Goal: Navigation & Orientation: Find specific page/section

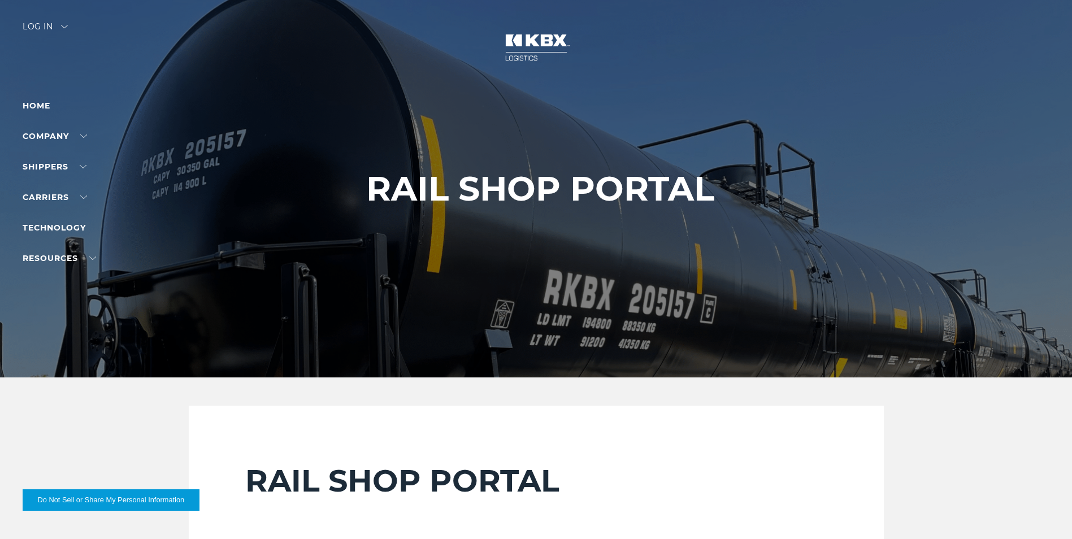
click at [63, 25] on div "Log in" at bounding box center [45, 31] width 45 height 16
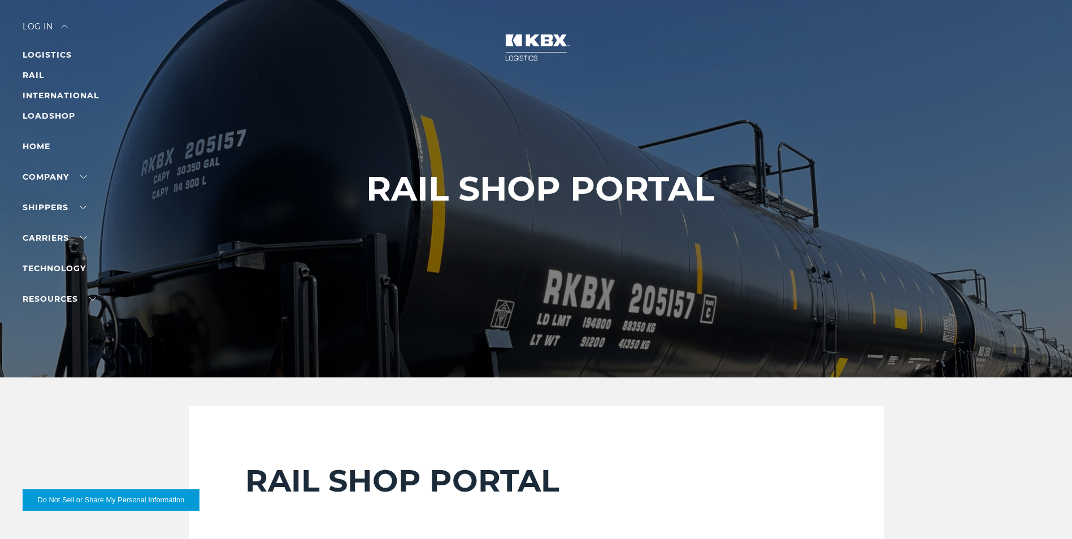
click at [46, 79] on li "RAIL" at bounding box center [72, 75] width 98 height 14
click at [19, 80] on div at bounding box center [540, 188] width 1080 height 377
click at [39, 72] on link "RAIL" at bounding box center [33, 75] width 21 height 10
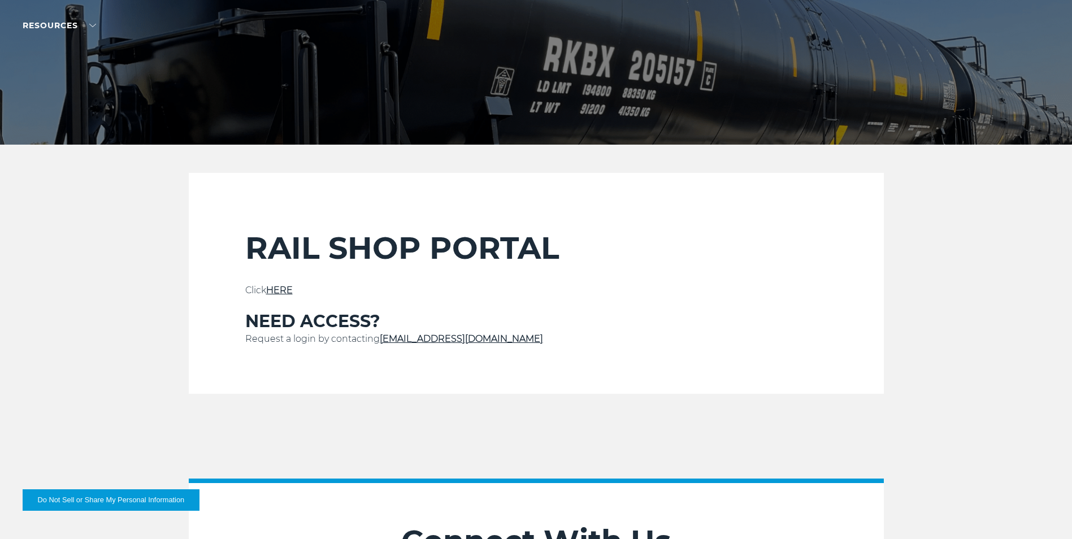
scroll to position [226, 0]
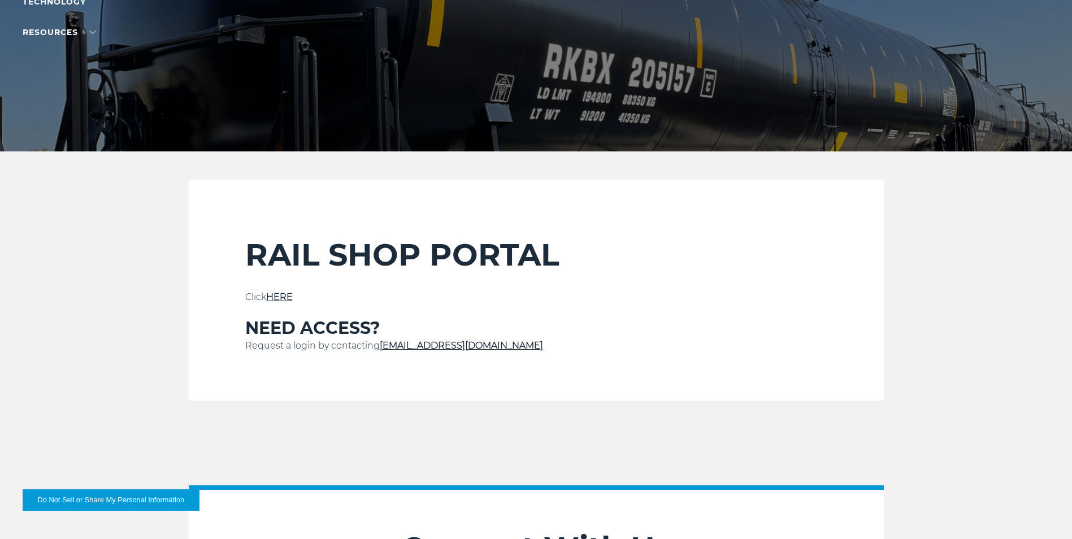
click at [284, 297] on link "HERE" at bounding box center [279, 297] width 27 height 11
